Goal: Task Accomplishment & Management: Use online tool/utility

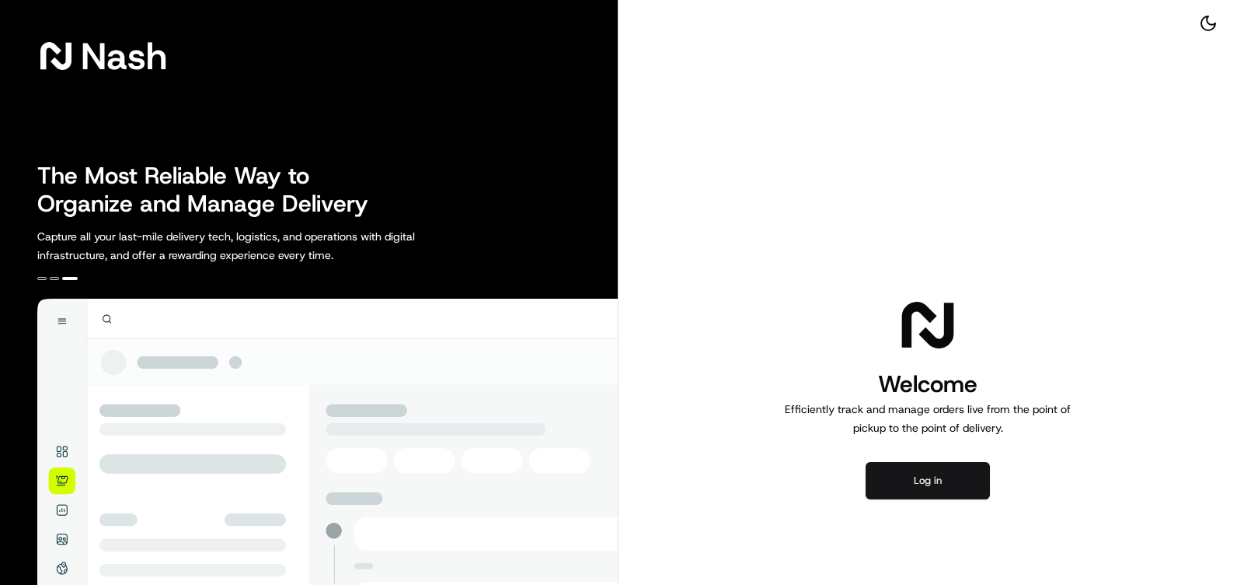
click at [938, 492] on button "Log in" at bounding box center [928, 480] width 124 height 37
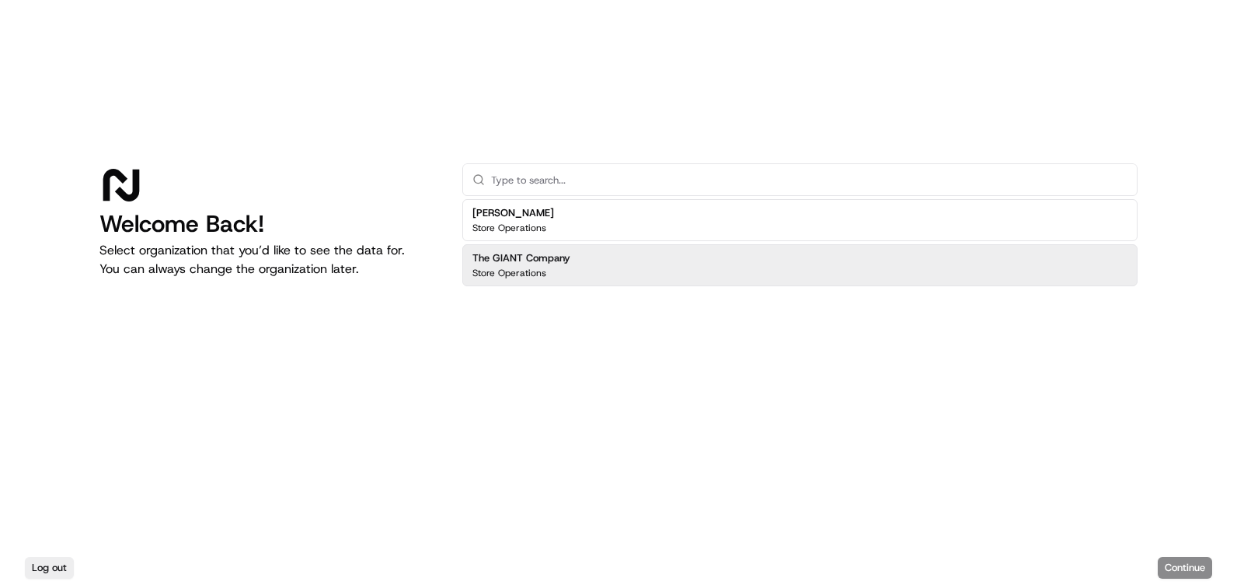
click at [552, 276] on div "Store Operations" at bounding box center [522, 273] width 98 height 12
click at [1199, 562] on button "Continue" at bounding box center [1185, 568] width 54 height 22
